Goal: Information Seeking & Learning: Learn about a topic

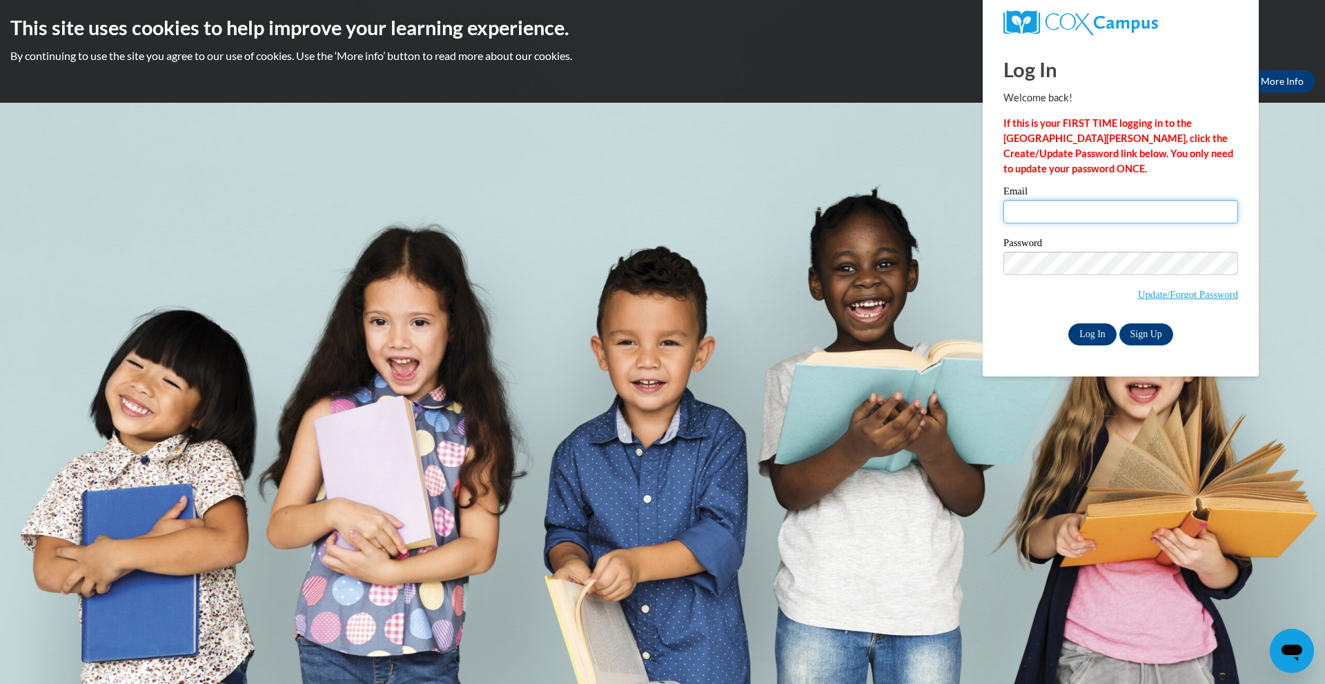
type input "amy.ruhaak@k12.hi.us"
click at [1091, 340] on input "Log In" at bounding box center [1092, 335] width 48 height 22
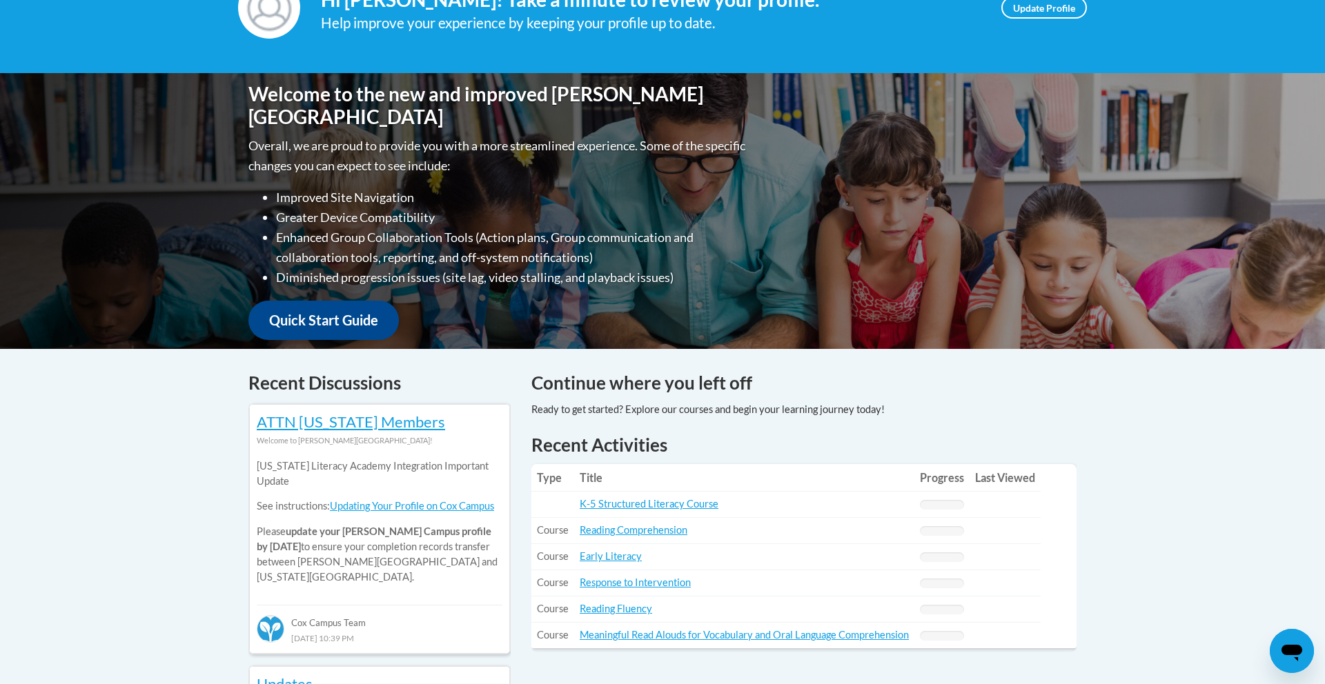
scroll to position [244, 0]
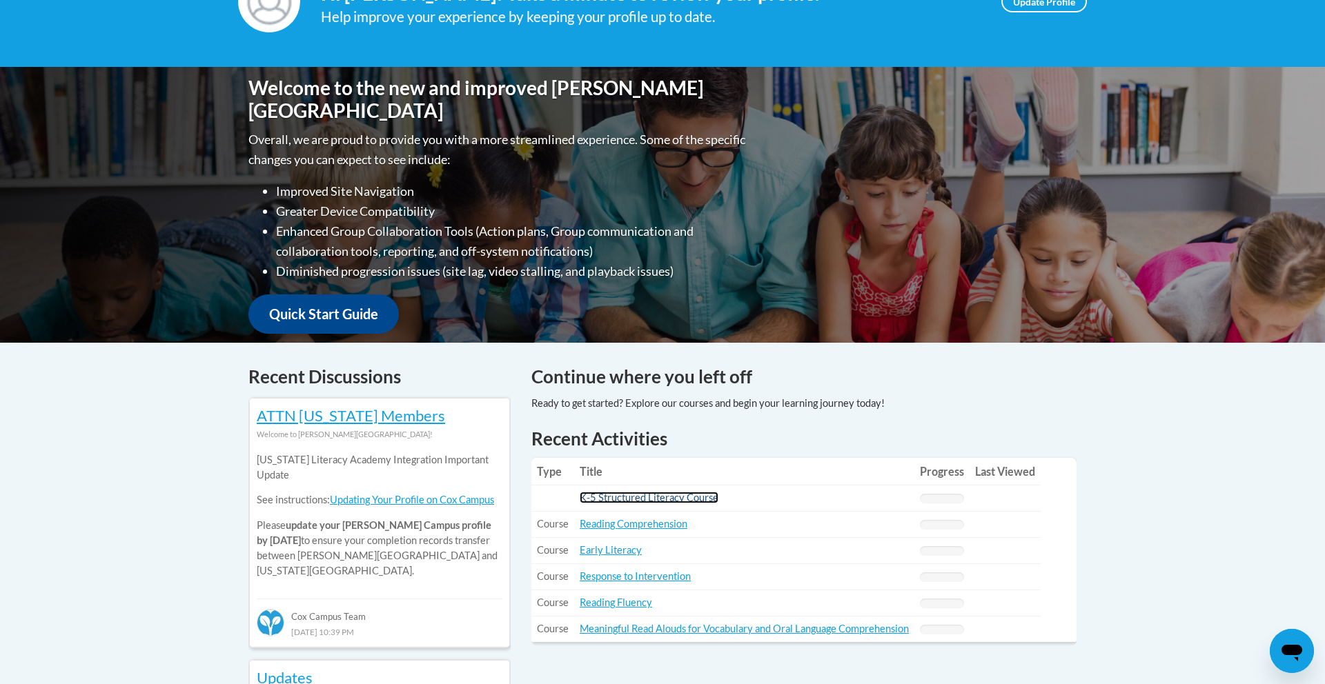
click at [691, 499] on link "K-5 Structured Literacy Course" at bounding box center [649, 498] width 139 height 12
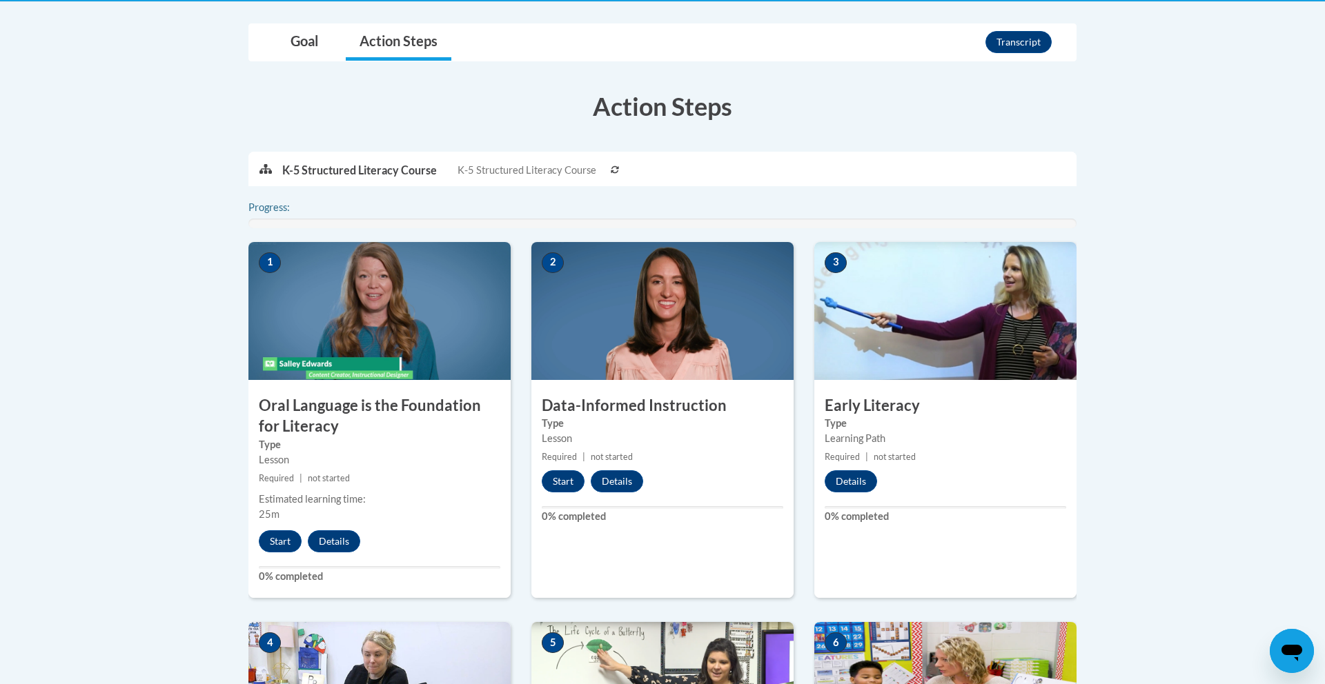
scroll to position [286, 0]
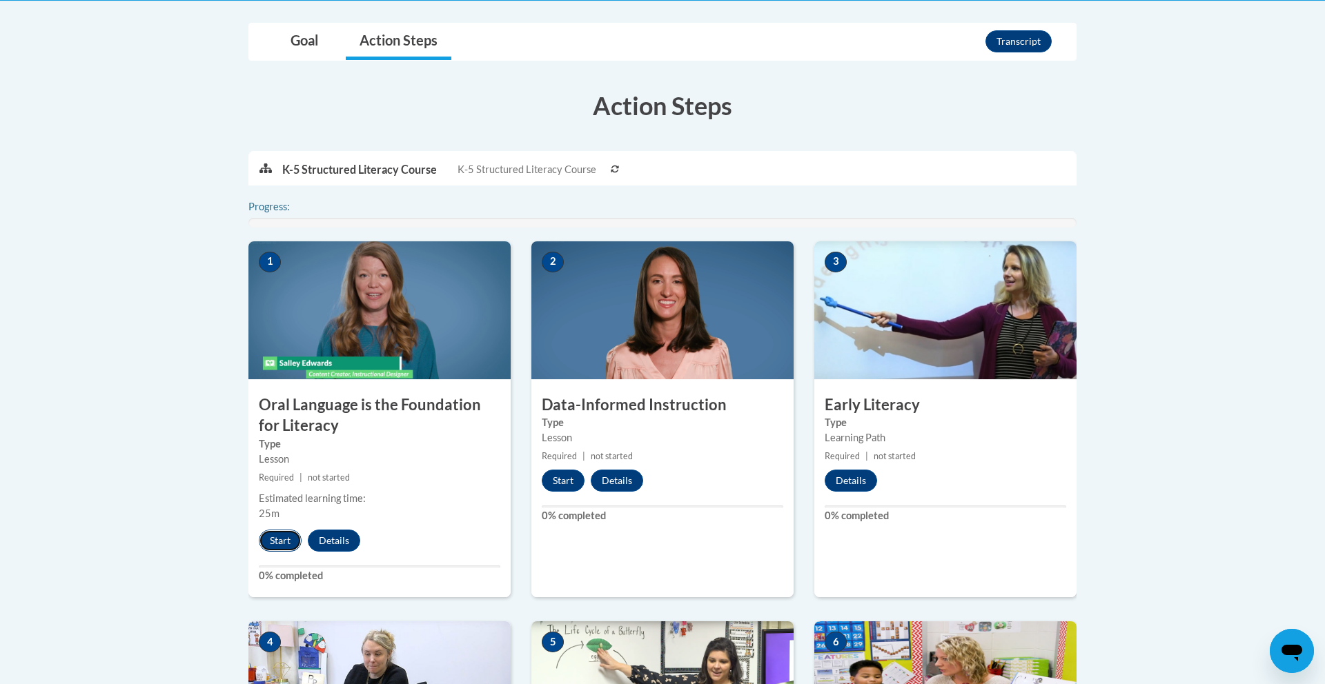
click at [279, 542] on button "Start" at bounding box center [280, 541] width 43 height 22
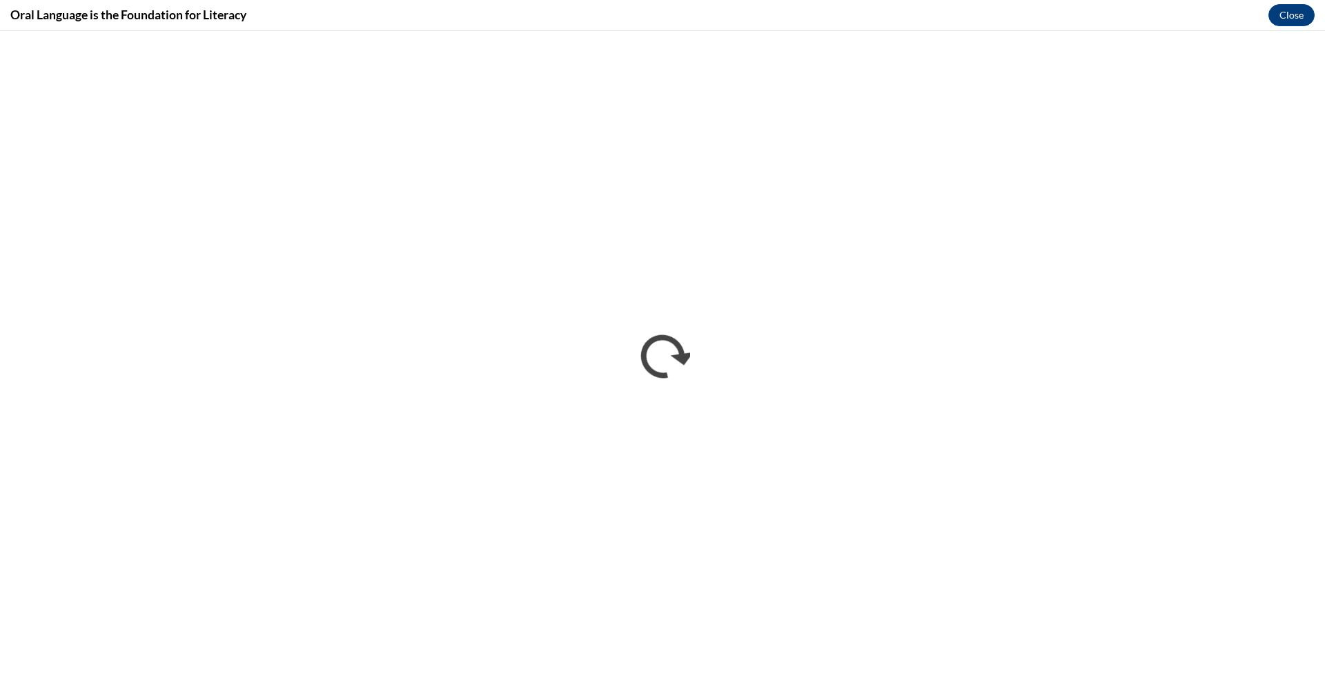
scroll to position [0, 0]
